Goal: Transaction & Acquisition: Subscribe to service/newsletter

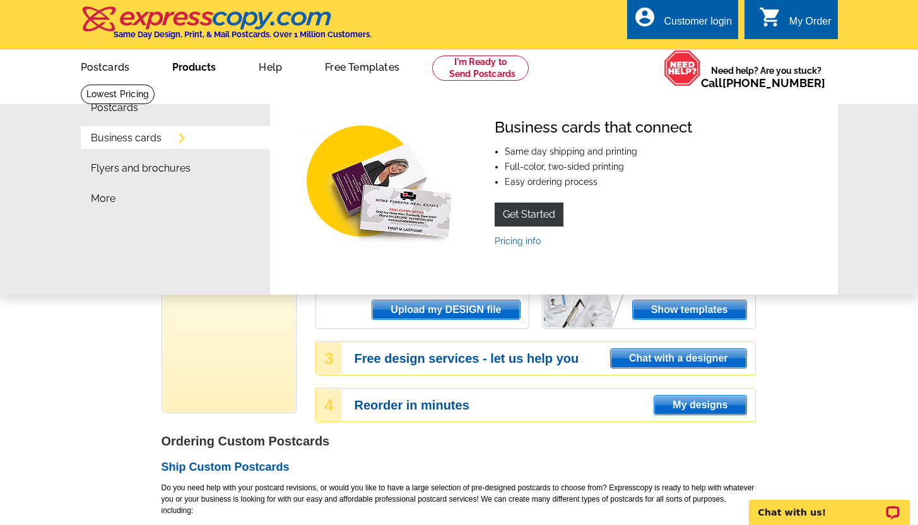
click at [134, 144] on li "Business cards" at bounding box center [180, 141] width 179 height 30
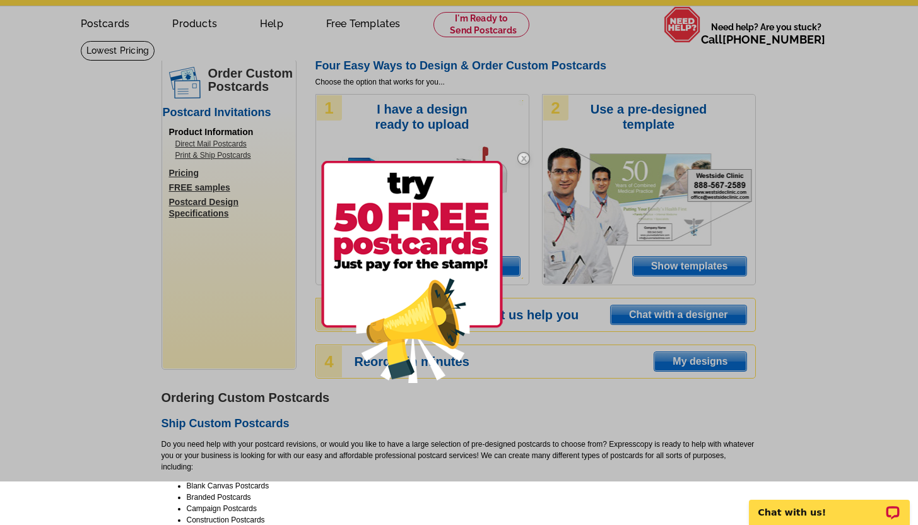
scroll to position [48, 0]
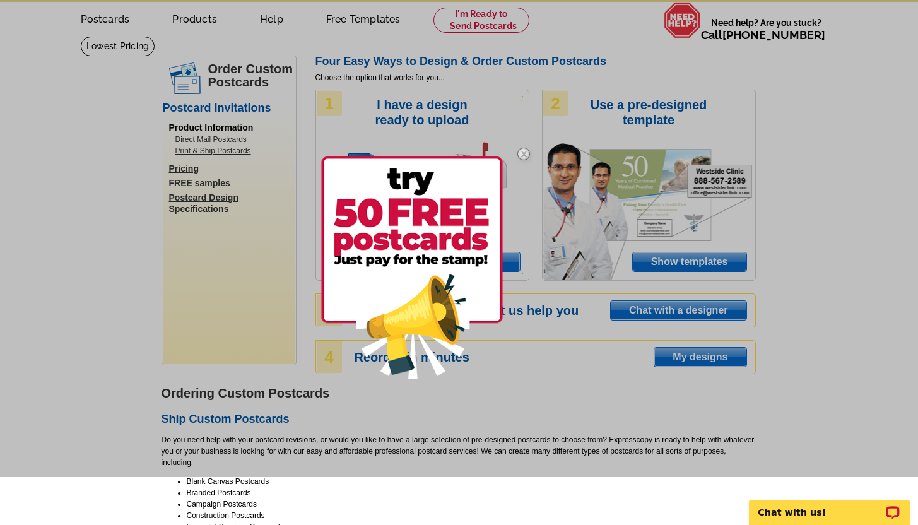
click at [723, 260] on div at bounding box center [459, 214] width 918 height 525
click at [456, 244] on img at bounding box center [412, 267] width 182 height 222
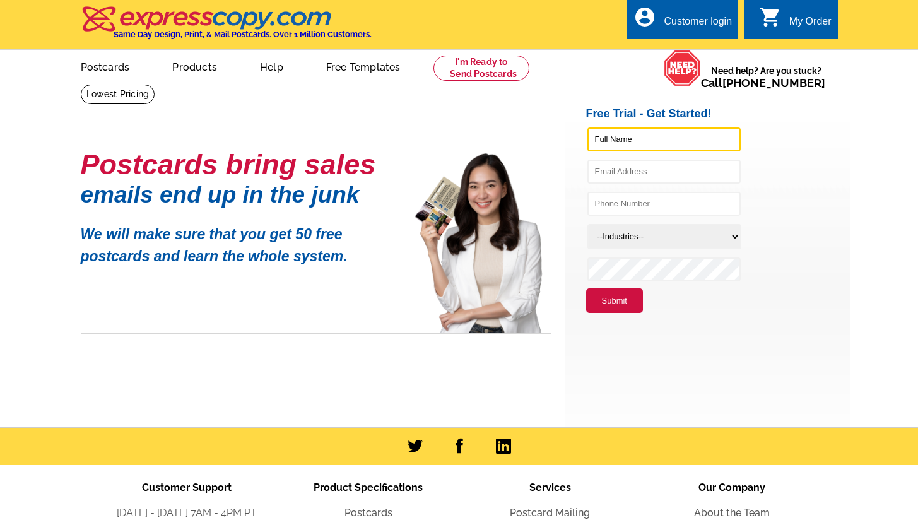
click at [648, 137] on input "text" at bounding box center [663, 139] width 153 height 24
type input "BREE L WELD"
type input "[EMAIL_ADDRESS][DOMAIN_NAME]"
type input "7323977882"
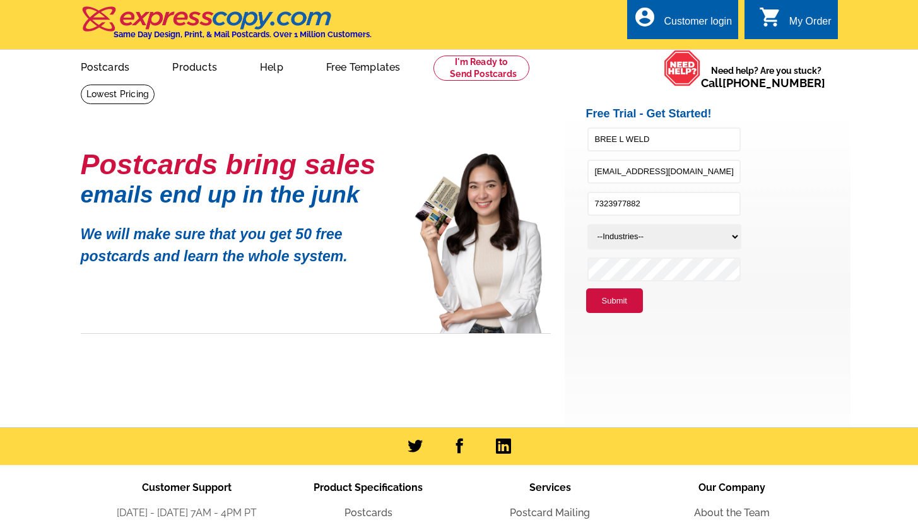
click at [624, 237] on select "--Industries-- Residential Real Estate Accounting Agriculture Architecture Arts…" at bounding box center [664, 236] width 154 height 25
select select "785"
click at [587, 224] on select "--Industries-- Residential Real Estate Accounting Agriculture Architecture Arts…" at bounding box center [664, 236] width 154 height 25
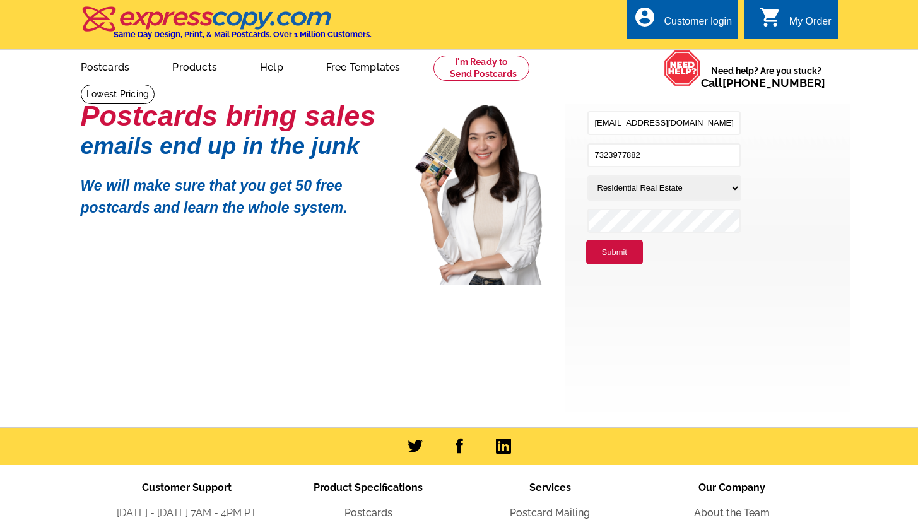
scroll to position [48, 0]
click at [627, 245] on button "Submit" at bounding box center [614, 252] width 57 height 25
